Goal: Information Seeking & Learning: Check status

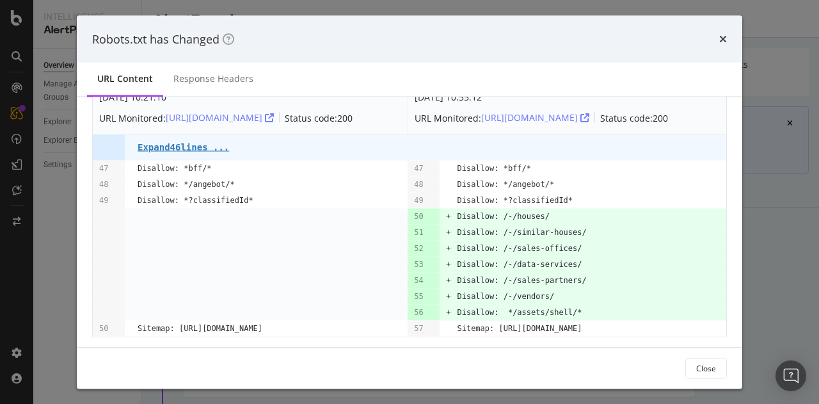
scroll to position [47, 0]
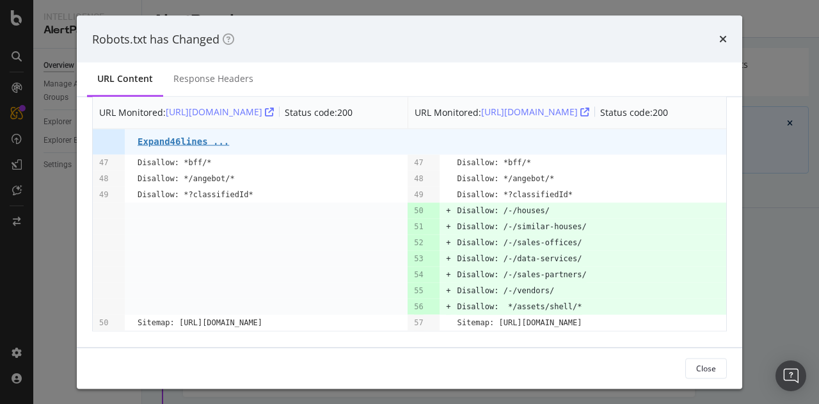
click at [728, 39] on div "Robots.txt has Changed" at bounding box center [410, 38] width 666 height 47
click at [725, 39] on icon "times" at bounding box center [724, 39] width 8 height 10
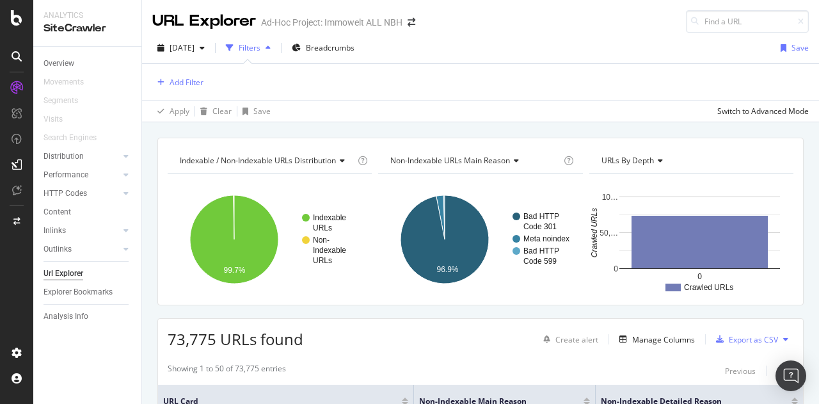
scroll to position [128, 0]
